Goal: Information Seeking & Learning: Learn about a topic

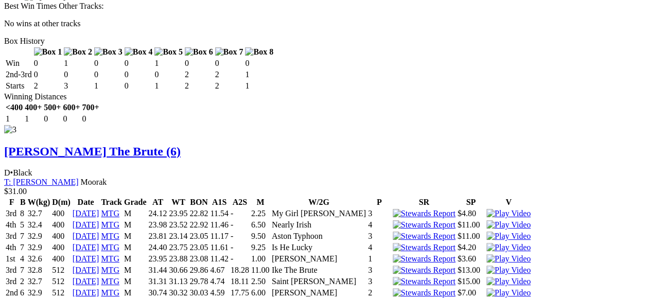
scroll to position [2326, 0]
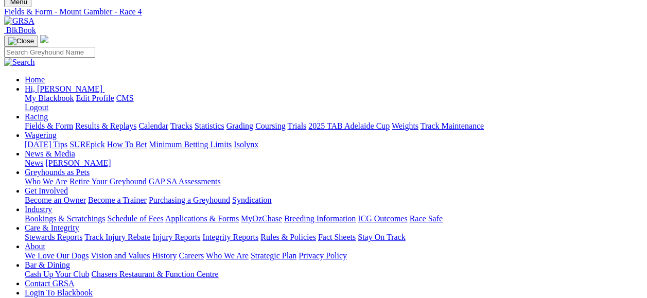
scroll to position [7, 0]
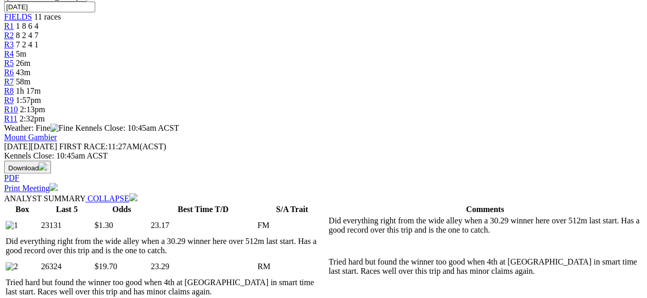
scroll to position [129, 0]
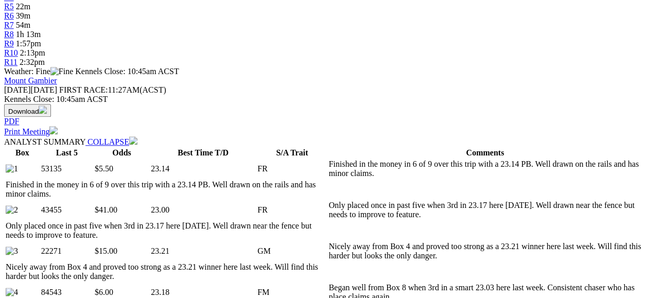
scroll to position [13, 0]
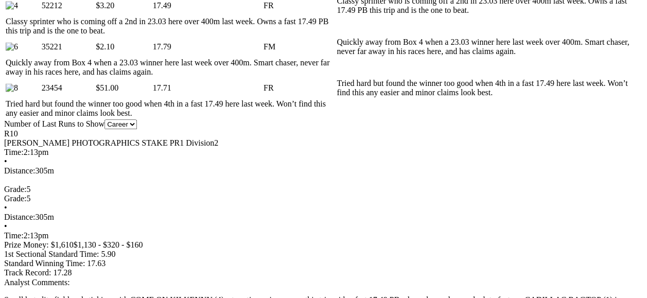
scroll to position [86, 0]
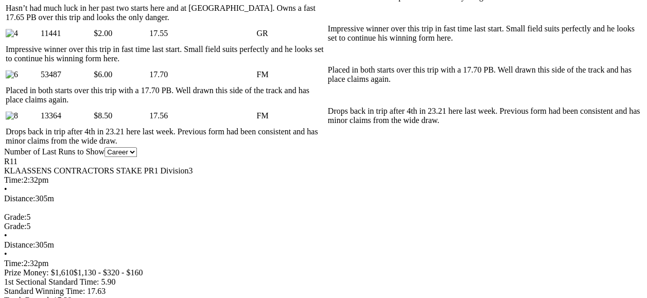
scroll to position [143, 0]
